Goal: Task Accomplishment & Management: Manage account settings

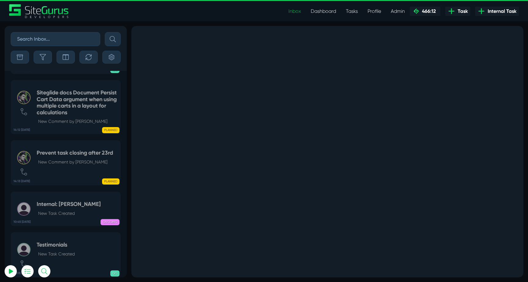
select select "0"
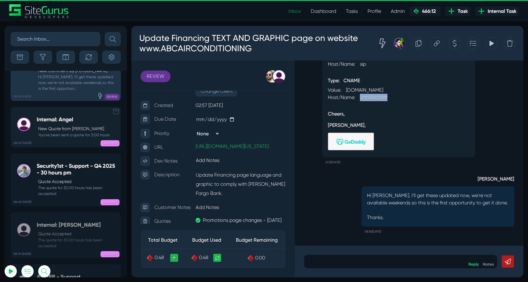
scroll to position [-23987, 0]
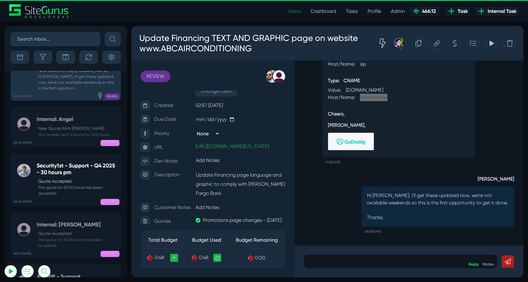
click at [58, 37] on input "text" at bounding box center [55, 39] width 89 height 14
click at [63, 221] on div "Internal: Julianne Quote Accepted The quote for 30:00 hours has been accepted" at bounding box center [77, 234] width 81 height 27
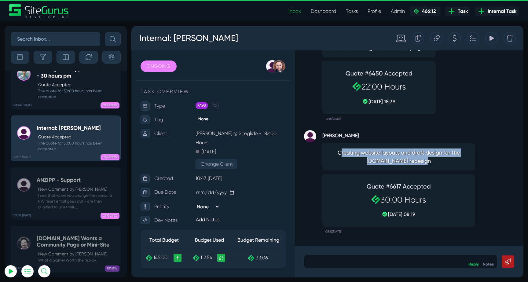
drag, startPoint x: 340, startPoint y: 152, endPoint x: 434, endPoint y: 159, distance: 94.9
click at [434, 159] on span "Creating website layouts and draft design for the Sitegurus.io redesign" at bounding box center [399, 156] width 142 height 16
drag, startPoint x: 337, startPoint y: 154, endPoint x: 421, endPoint y: 166, distance: 84.2
click at [421, 166] on div "Creating website layouts and draft design for the Sitegurus.io redesign" at bounding box center [398, 156] width 153 height 27
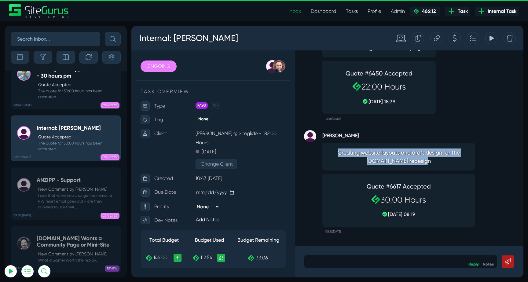
click at [430, 165] on span "Creating website layouts and draft design for the Sitegurus.io redesign" at bounding box center [399, 156] width 142 height 16
drag, startPoint x: 427, startPoint y: 162, endPoint x: 336, endPoint y: 149, distance: 92.6
click at [336, 149] on span "Creating website layouts and draft design for the Sitegurus.io redesign" at bounding box center [399, 156] width 142 height 16
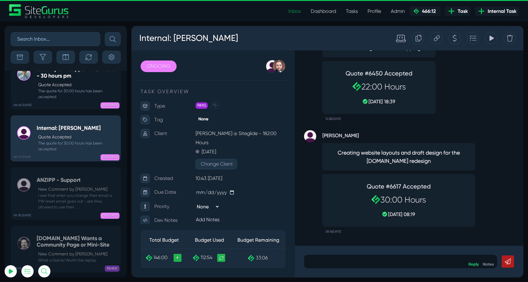
click at [343, 154] on span "Creating website layouts and draft design for the Sitegurus.io redesign" at bounding box center [399, 156] width 142 height 16
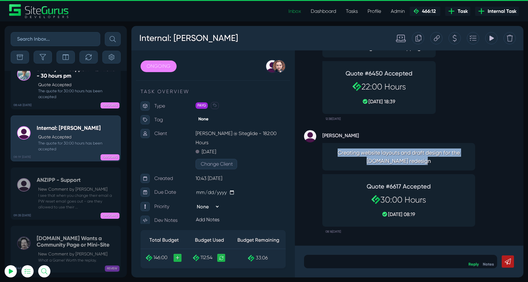
drag, startPoint x: 337, startPoint y: 153, endPoint x: 430, endPoint y: 164, distance: 93.8
click at [430, 164] on span "Creating website layouts and draft design for the Sitegurus.io redesign" at bounding box center [399, 156] width 142 height 16
drag, startPoint x: 429, startPoint y: 160, endPoint x: 337, endPoint y: 153, distance: 92.2
click at [337, 153] on span "Creating website layouts and draft design for the Sitegurus.io redesign" at bounding box center [399, 156] width 142 height 16
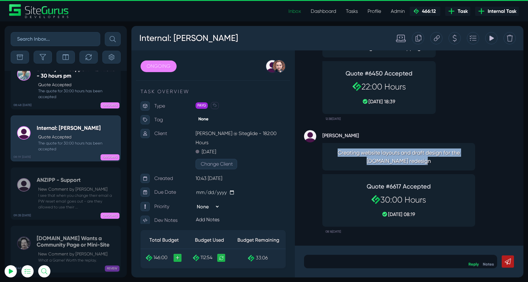
click at [337, 153] on span "Creating website layouts and draft design for the Sitegurus.io redesign" at bounding box center [399, 156] width 142 height 16
drag, startPoint x: 337, startPoint y: 153, endPoint x: 430, endPoint y: 161, distance: 92.9
click at [430, 161] on span "Creating website layouts and draft design for the Sitegurus.io redesign" at bounding box center [399, 156] width 142 height 16
drag, startPoint x: 427, startPoint y: 161, endPoint x: 344, endPoint y: 146, distance: 83.4
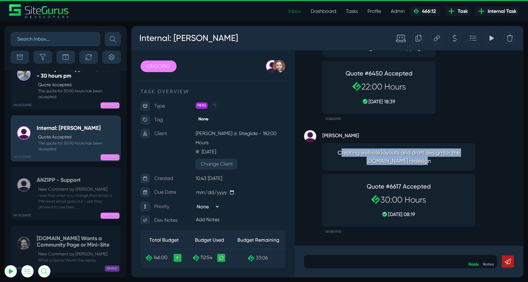
click at [344, 147] on div "Creating website layouts and draft design for the Sitegurus.io redesign" at bounding box center [398, 156] width 153 height 27
click at [344, 146] on div "Creating website layouts and draft design for the Sitegurus.io redesign" at bounding box center [398, 156] width 153 height 27
drag, startPoint x: 335, startPoint y: 152, endPoint x: 427, endPoint y: 160, distance: 92.2
click at [427, 160] on span "Creating website layouts and draft design for the Sitegurus.io redesign" at bounding box center [399, 156] width 142 height 16
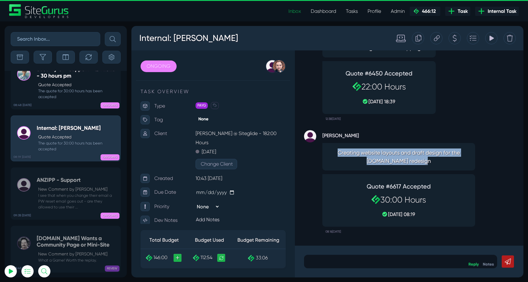
drag, startPoint x: 426, startPoint y: 164, endPoint x: 331, endPoint y: 150, distance: 95.7
click at [331, 150] on span "Creating website layouts and draft design for the Sitegurus.io redesign" at bounding box center [399, 156] width 142 height 16
drag, startPoint x: 426, startPoint y: 162, endPoint x: 336, endPoint y: 152, distance: 90.9
click at [335, 152] on span "Creating website layouts and draft design for the Sitegurus.io redesign" at bounding box center [399, 156] width 142 height 16
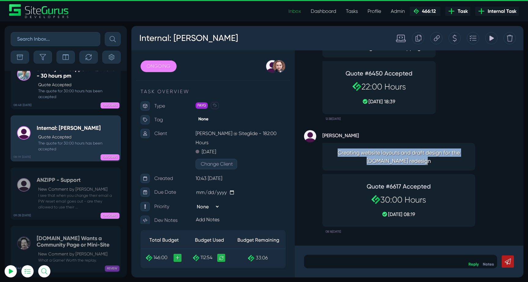
click at [336, 152] on span "Creating website layouts and draft design for the Sitegurus.io redesign" at bounding box center [399, 156] width 142 height 16
drag, startPoint x: 337, startPoint y: 153, endPoint x: 432, endPoint y: 160, distance: 95.5
click at [432, 160] on span "Creating website layouts and draft design for the Sitegurus.io redesign" at bounding box center [399, 156] width 142 height 16
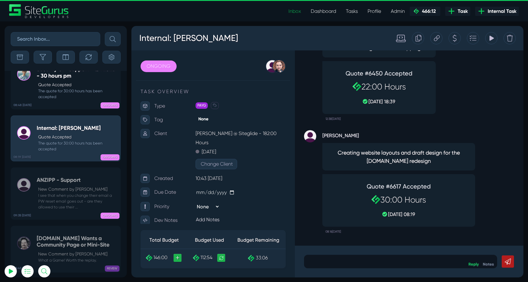
click at [63, 38] on input "text" at bounding box center [55, 39] width 89 height 14
type input "murray"
click at [105, 32] on button "submit" at bounding box center [113, 39] width 16 height 14
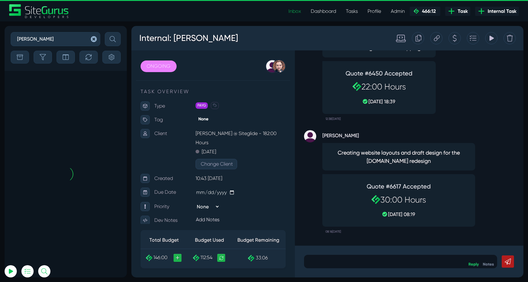
scroll to position [-10, 0]
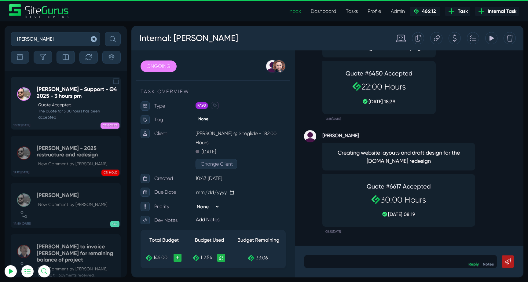
click at [57, 100] on div "Murray McIntosh - Support - Q4 2025 - 3 hours pm Quote Accepted The quote for 3…" at bounding box center [77, 103] width 81 height 34
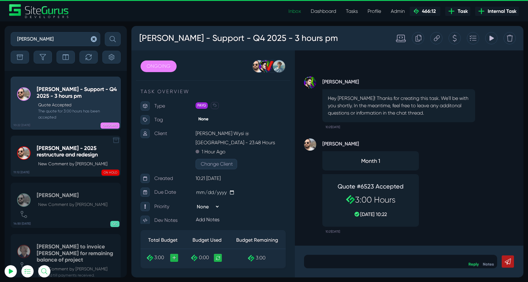
click at [89, 164] on p "New Comment by [PERSON_NAME]" at bounding box center [77, 164] width 79 height 6
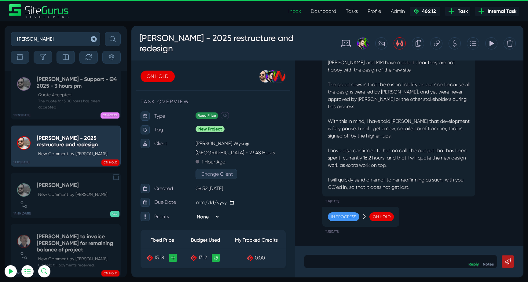
scroll to position [-10, 0]
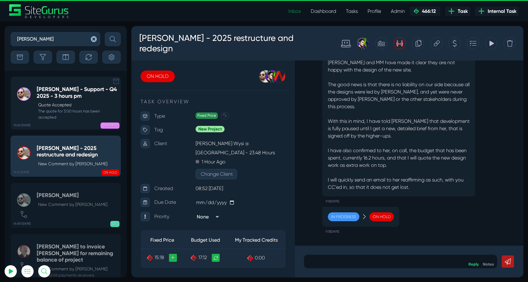
click at [53, 97] on h5 "Murray McIntosh - Support - Q4 2025 - 3 hours pm" at bounding box center [77, 92] width 81 height 13
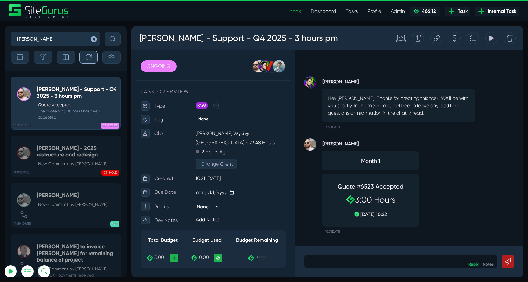
click at [89, 62] on button "button" at bounding box center [88, 57] width 18 height 13
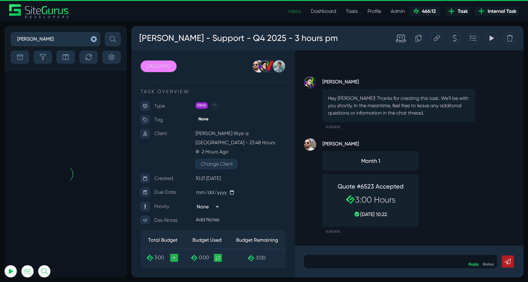
click at [91, 36] on icon "button" at bounding box center [94, 39] width 6 height 6
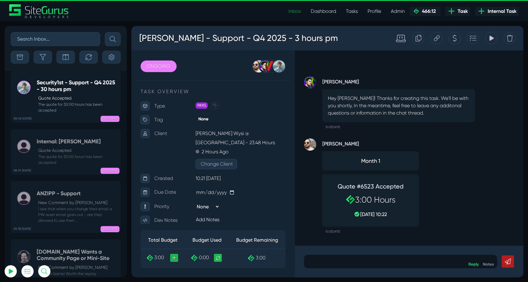
scroll to position [-24067, 0]
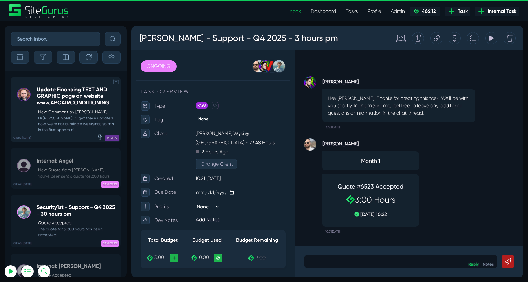
click at [75, 120] on small "Hi Karon, I'll get these updated now, we're not available weekends so this is t…" at bounding box center [77, 124] width 81 height 18
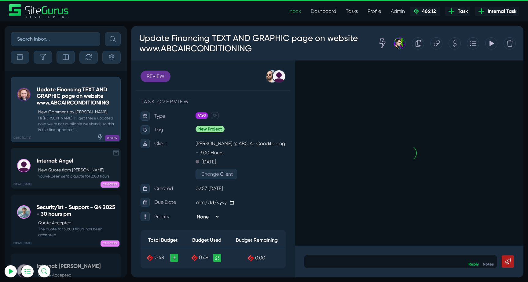
click at [72, 171] on p "New Quote from Angel Dagondon" at bounding box center [73, 170] width 71 height 6
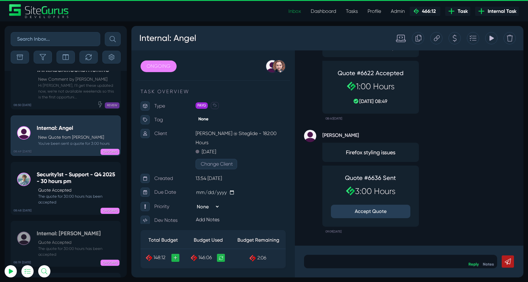
click at [360, 203] on div "Quote #6636 Sent 3:00 Hours Accept Quote" at bounding box center [371, 196] width 86 height 50
click at [365, 210] on button "Accept Quote" at bounding box center [370, 211] width 79 height 13
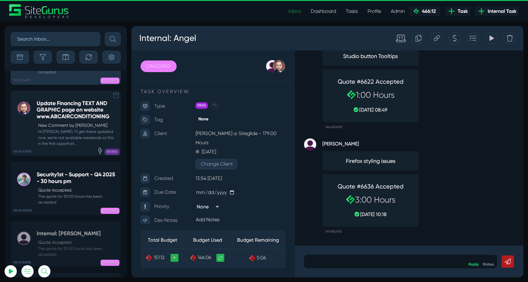
click at [75, 122] on p "New Comment by [PERSON_NAME]" at bounding box center [77, 125] width 79 height 6
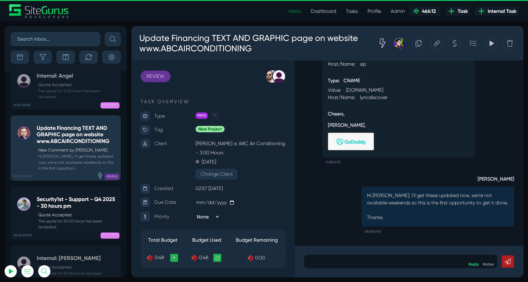
click at [381, 257] on div at bounding box center [400, 261] width 193 height 13
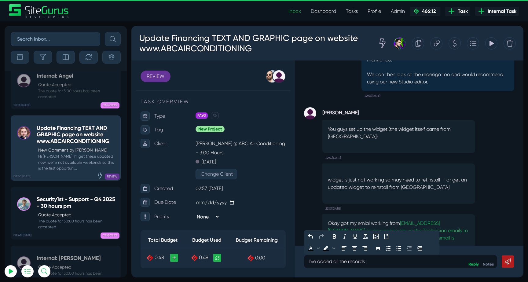
scroll to position [-992, 0]
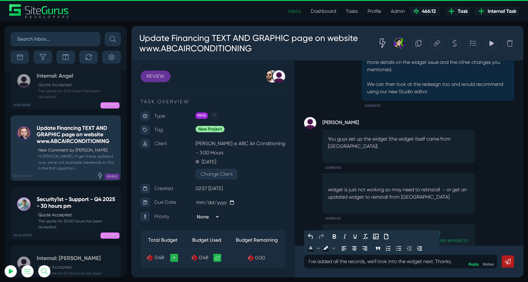
click at [505, 261] on icon at bounding box center [508, 261] width 6 height 6
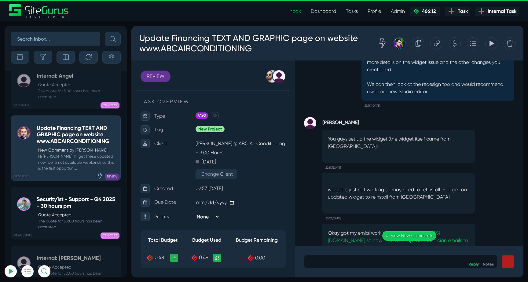
scroll to position [-1047, 0]
click at [438, 45] on icon at bounding box center [437, 44] width 6 height 12
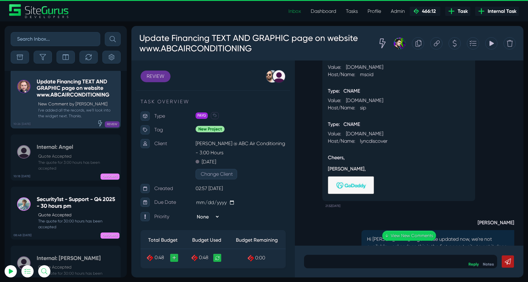
scroll to position [0, 0]
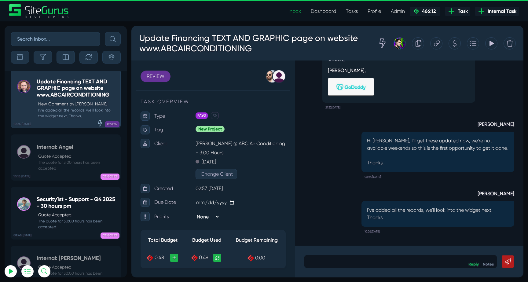
click at [47, 40] on input "text" at bounding box center [55, 39] width 89 height 14
type input "street"
click at [105, 32] on button "submit" at bounding box center [113, 39] width 16 height 14
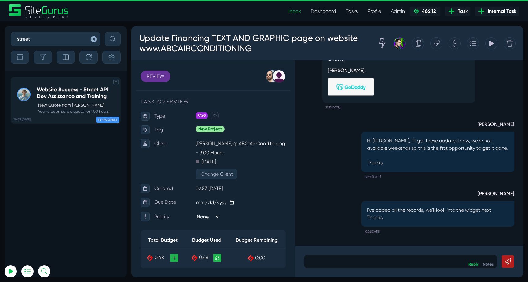
click at [76, 108] on p "New Quote from [PERSON_NAME]" at bounding box center [77, 105] width 79 height 6
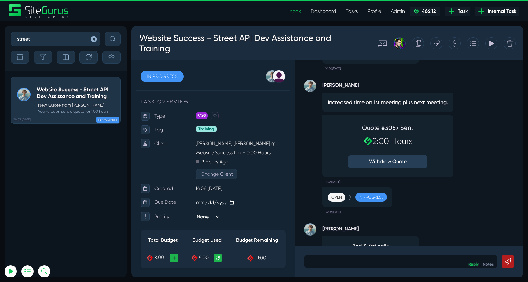
scroll to position [-270, 0]
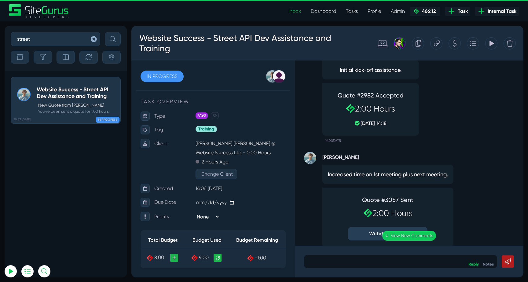
click at [436, 42] on icon at bounding box center [437, 44] width 6 height 12
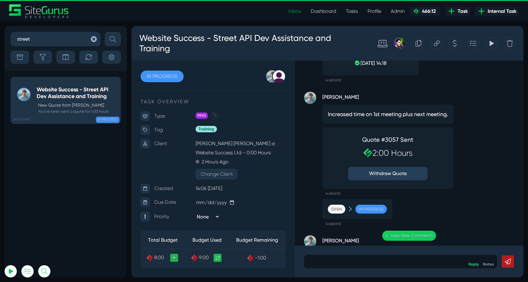
scroll to position [0, 0]
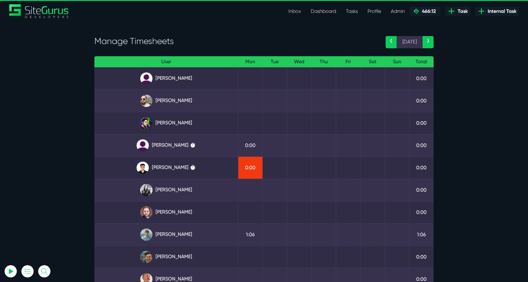
select select "0"
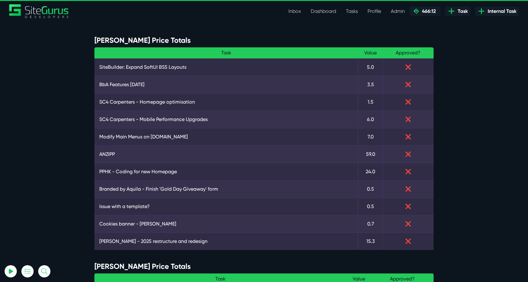
select select "0"
drag, startPoint x: 177, startPoint y: 42, endPoint x: 86, endPoint y: 42, distance: 91.3
click at [105, 38] on h4 "Gary Fixed Price Totals" at bounding box center [263, 40] width 339 height 9
drag, startPoint x: 94, startPoint y: 43, endPoint x: 173, endPoint y: 42, distance: 78.5
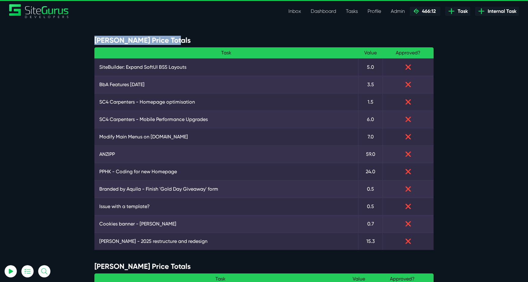
click at [173, 42] on h4 "Gary Fixed Price Totals" at bounding box center [263, 40] width 339 height 9
drag, startPoint x: 176, startPoint y: 39, endPoint x: 96, endPoint y: 41, distance: 80.0
click at [96, 41] on h4 "Gary Fixed Price Totals" at bounding box center [263, 40] width 339 height 9
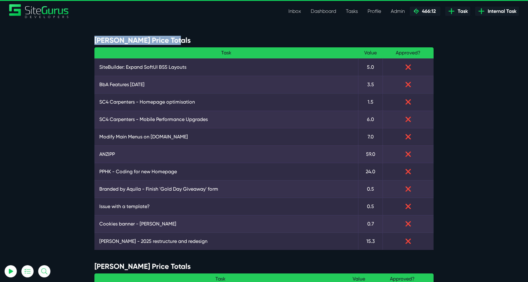
click at [96, 41] on h4 "Gary Fixed Price Totals" at bounding box center [263, 40] width 339 height 9
drag, startPoint x: 94, startPoint y: 41, endPoint x: 194, endPoint y: 41, distance: 99.9
click at [194, 41] on h4 "Gary Fixed Price Totals" at bounding box center [263, 40] width 339 height 9
drag, startPoint x: 174, startPoint y: 43, endPoint x: 85, endPoint y: 40, distance: 89.5
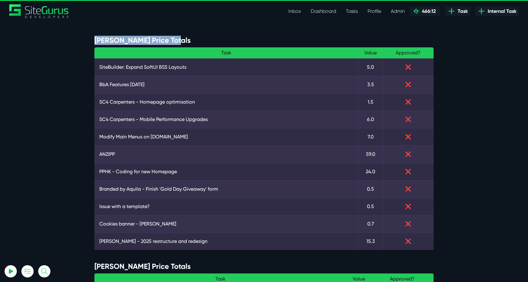
click at [170, 66] on link "SiteBuilder: Expand SoftUI BS5 Layouts" at bounding box center [226, 67] width 254 height 7
click at [129, 86] on link "BbA Features Nov 2024" at bounding box center [226, 84] width 254 height 7
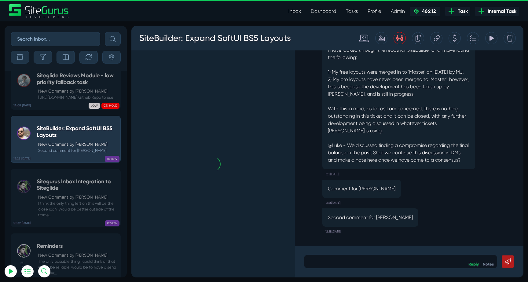
scroll to position [-418, 0]
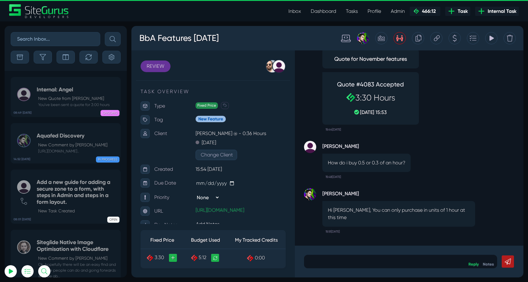
click at [462, 120] on div "[PERSON_NAME] Quote for November features Quote #4083 Accepted 3:30 Hours [DATE…" at bounding box center [409, 82] width 210 height 104
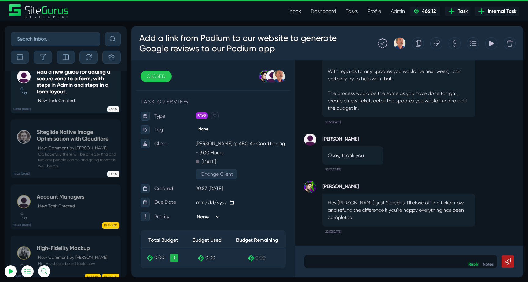
scroll to position [-1296, 0]
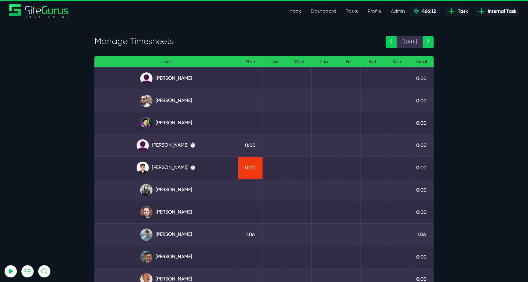
select select "0"
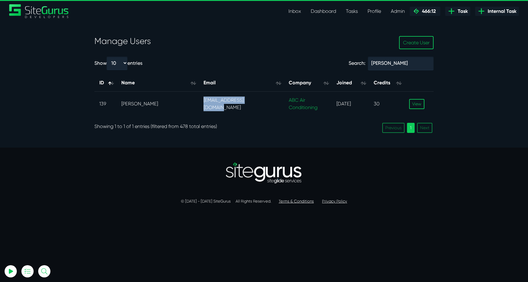
click at [295, 11] on link "Inbox" at bounding box center [294, 11] width 22 height 12
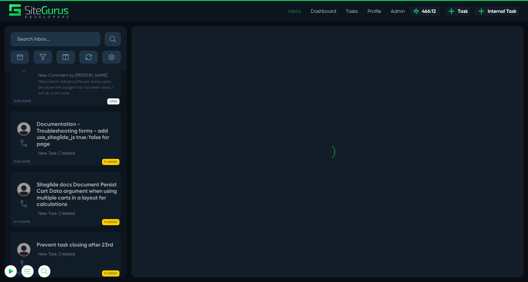
scroll to position [-1390, 0]
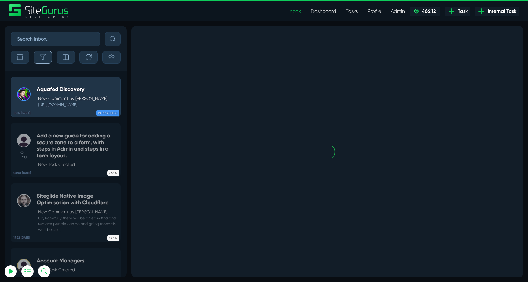
click at [50, 58] on button "button" at bounding box center [43, 57] width 18 height 13
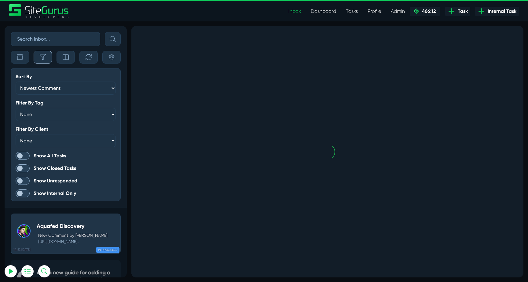
scroll to position [0, 0]
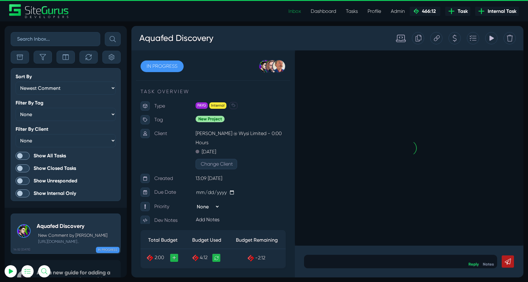
click at [24, 159] on span at bounding box center [23, 156] width 14 height 8
click at [0, 0] on input "Show All Tasks" at bounding box center [0, 0] width 0 height 0
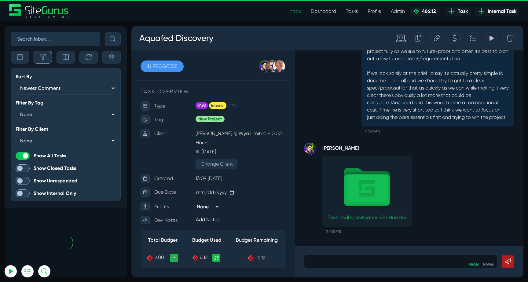
click at [39, 55] on button "button" at bounding box center [43, 57] width 18 height 13
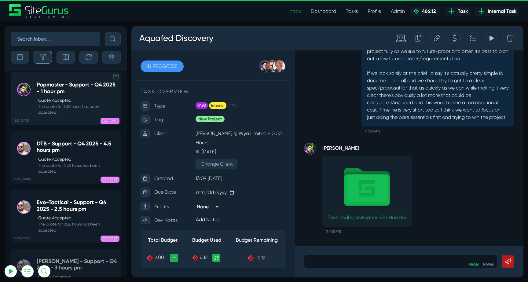
scroll to position [-24067, 0]
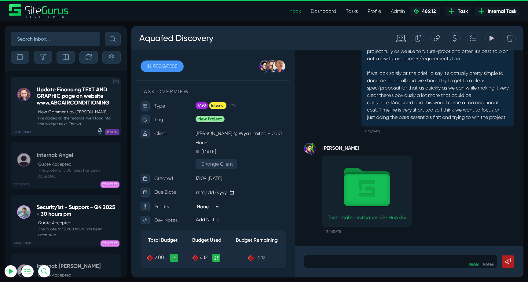
click at [73, 110] on p "New Comment by [PERSON_NAME]" at bounding box center [77, 112] width 79 height 6
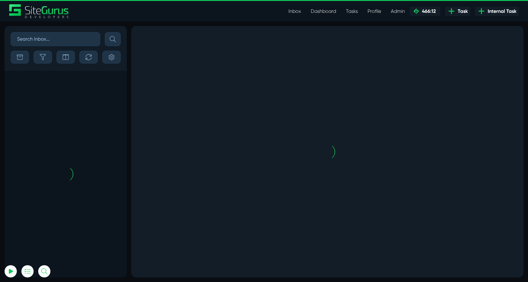
scroll to position [-1390, 0]
